Goal: Transaction & Acquisition: Purchase product/service

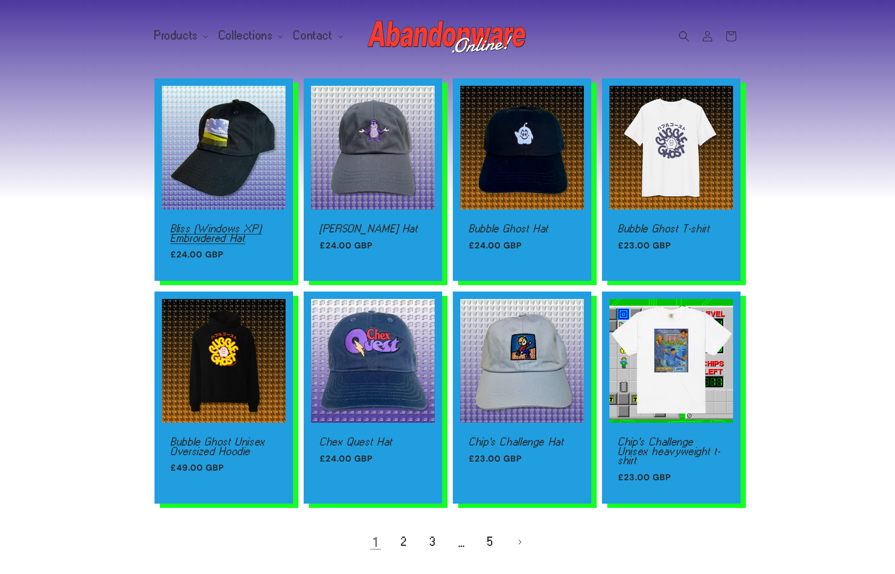
scroll to position [480, 0]
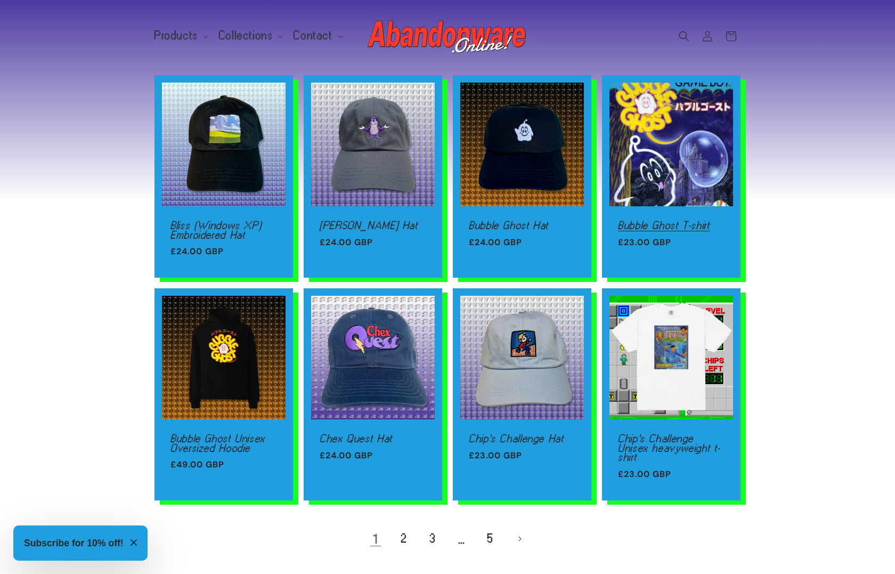
click at [643, 221] on link "Bubble Ghost T-shirt" at bounding box center [671, 226] width 107 height 10
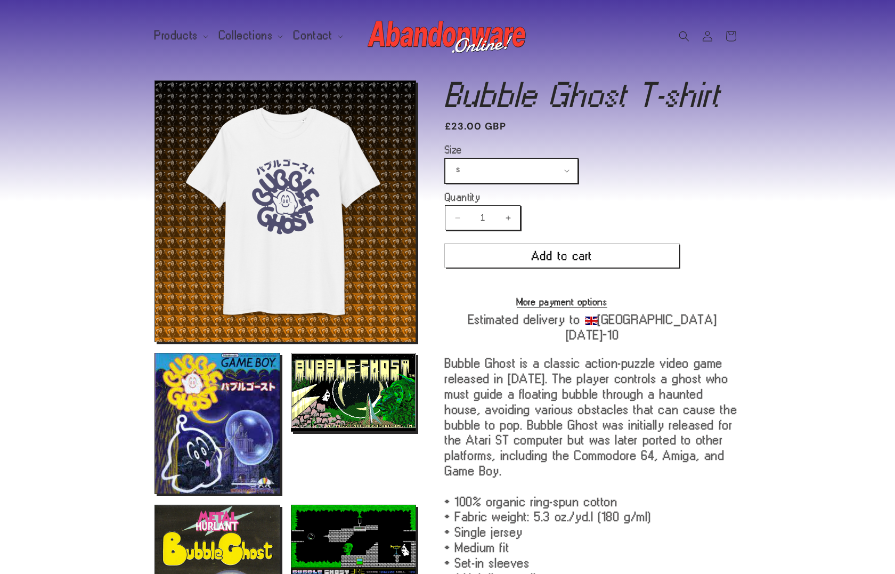
click at [485, 164] on select "S M L XL 2XL 3XL 4XL 5XL" at bounding box center [511, 171] width 132 height 24
select select "M"
click at [445, 159] on select "S M L XL 2XL 3XL 4XL 5XL" at bounding box center [511, 171] width 132 height 24
click at [314, 39] on span "Contact" at bounding box center [313, 36] width 39 height 10
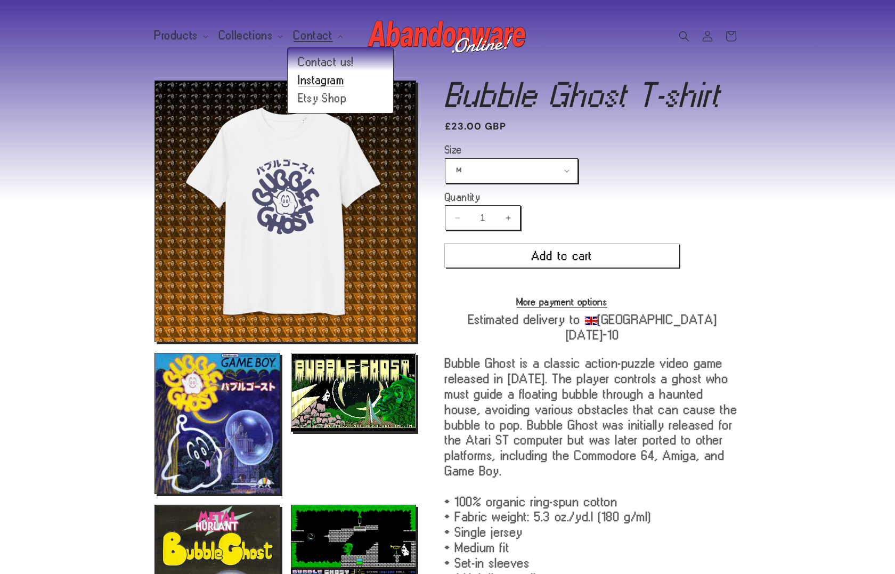
click at [324, 80] on link "Instagram" at bounding box center [341, 80] width 106 height 18
